Goal: Task Accomplishment & Management: Manage account settings

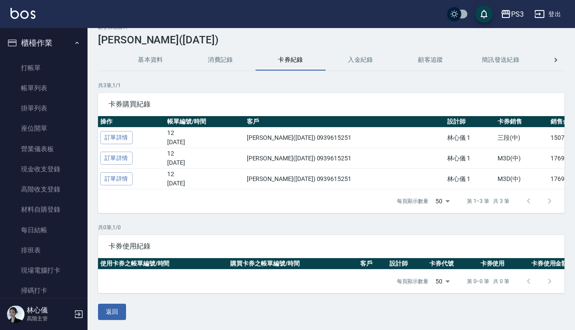
scroll to position [14, 0]
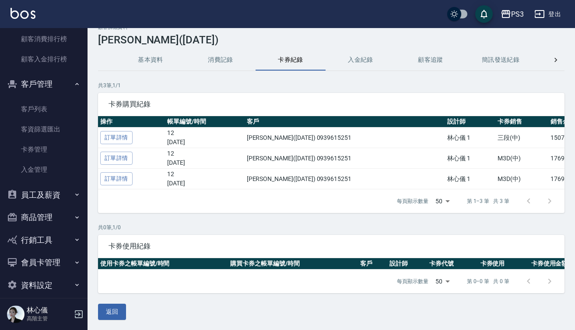
click at [52, 277] on button "資料設定" at bounding box center [44, 285] width 81 height 23
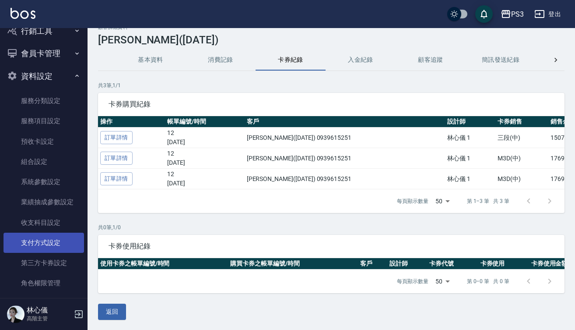
scroll to position [1431, 0]
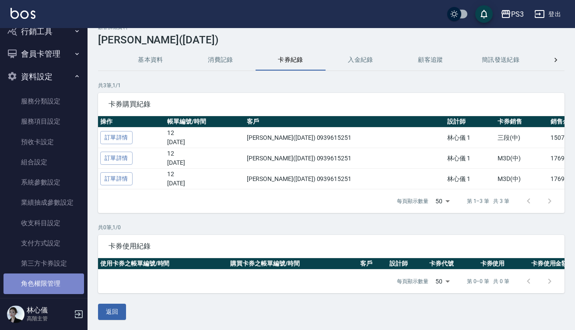
click at [49, 273] on link "角色權限管理" at bounding box center [44, 283] width 81 height 20
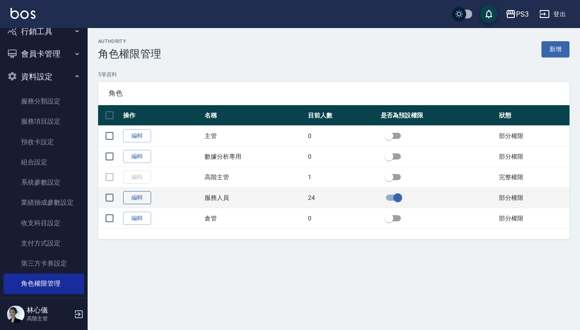
click at [134, 199] on link "編輯" at bounding box center [137, 198] width 28 height 14
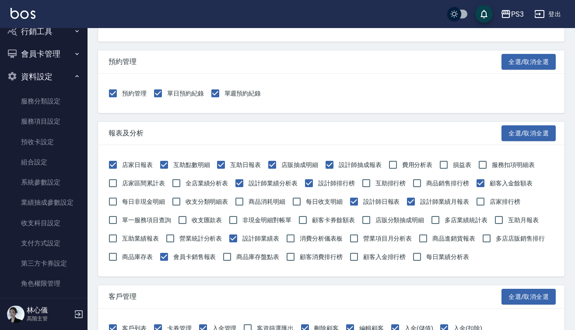
scroll to position [186, 0]
click at [370, 183] on input "互助排行榜" at bounding box center [366, 183] width 18 height 18
checkbox input "true"
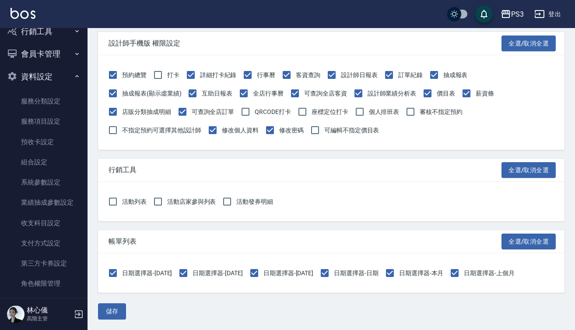
scroll to position [1065, 0]
click at [122, 309] on button "儲存" at bounding box center [112, 311] width 28 height 16
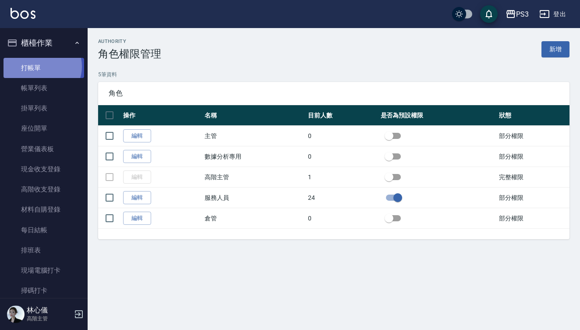
click at [41, 66] on link "打帳單" at bounding box center [44, 68] width 81 height 20
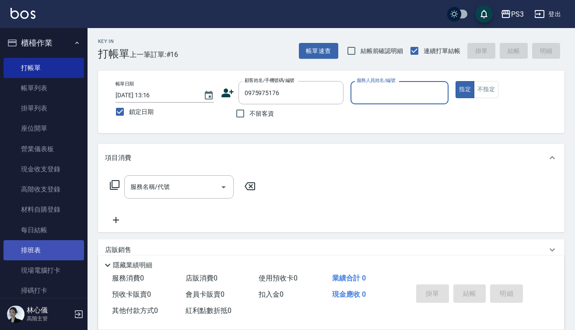
type input "0975975176"
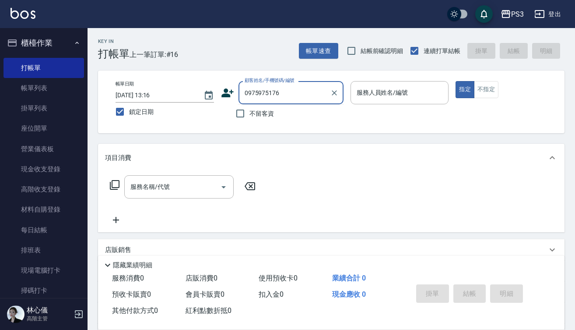
click at [288, 94] on input "0975975176" at bounding box center [285, 92] width 84 height 15
click at [296, 97] on input "0975975176" at bounding box center [285, 92] width 84 height 15
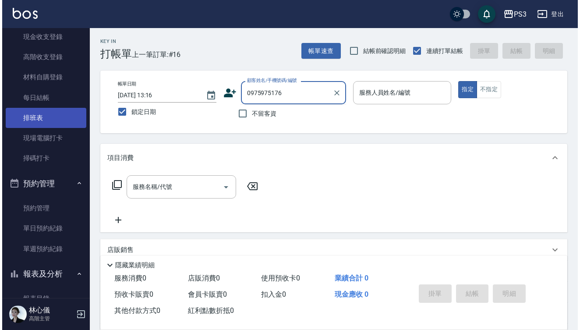
scroll to position [144, 0]
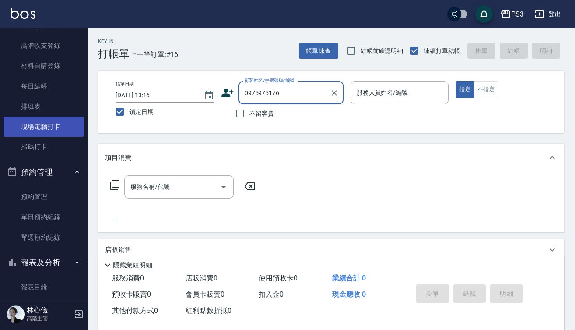
click at [51, 131] on link "現場電腦打卡" at bounding box center [44, 126] width 81 height 20
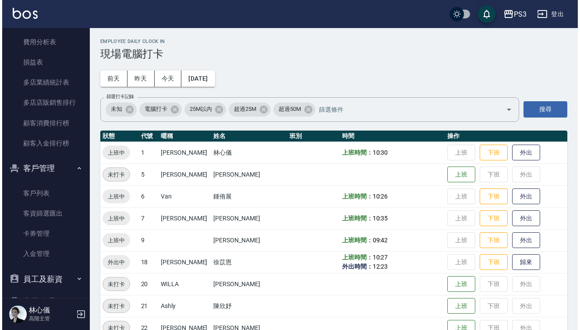
scroll to position [1147, 0]
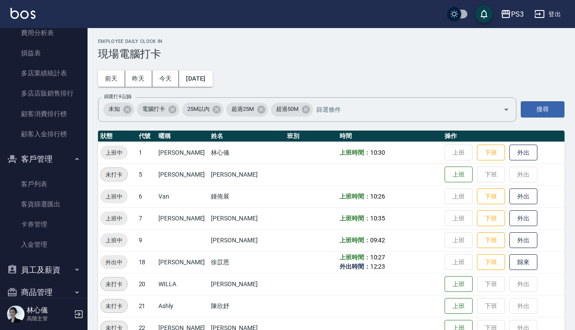
click at [46, 170] on ul "客戶列表 客資篩選匯出 卡券管理 入金管理" at bounding box center [44, 214] width 81 height 88
click at [46, 174] on link "客戶列表" at bounding box center [44, 184] width 81 height 20
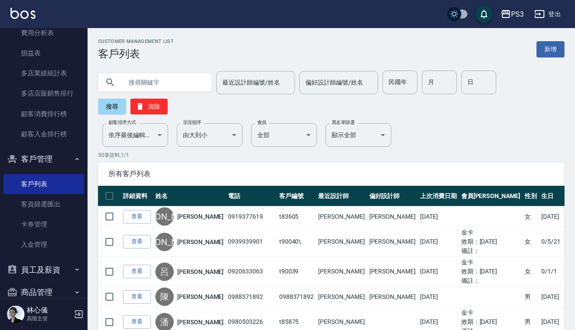
click at [163, 82] on input "text" at bounding box center [164, 83] width 82 height 24
paste input "0975975176"
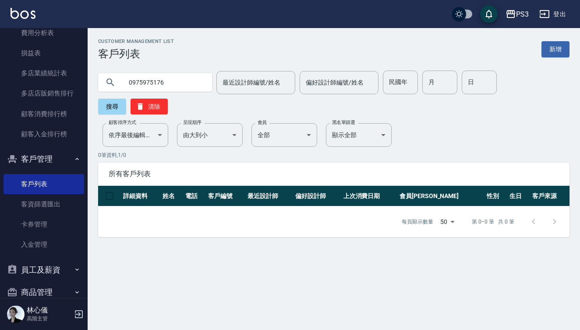
click at [170, 83] on input "0975975176" at bounding box center [164, 83] width 82 height 24
type input "0"
type input "0939260220"
